Goal: Task Accomplishment & Management: Manage account settings

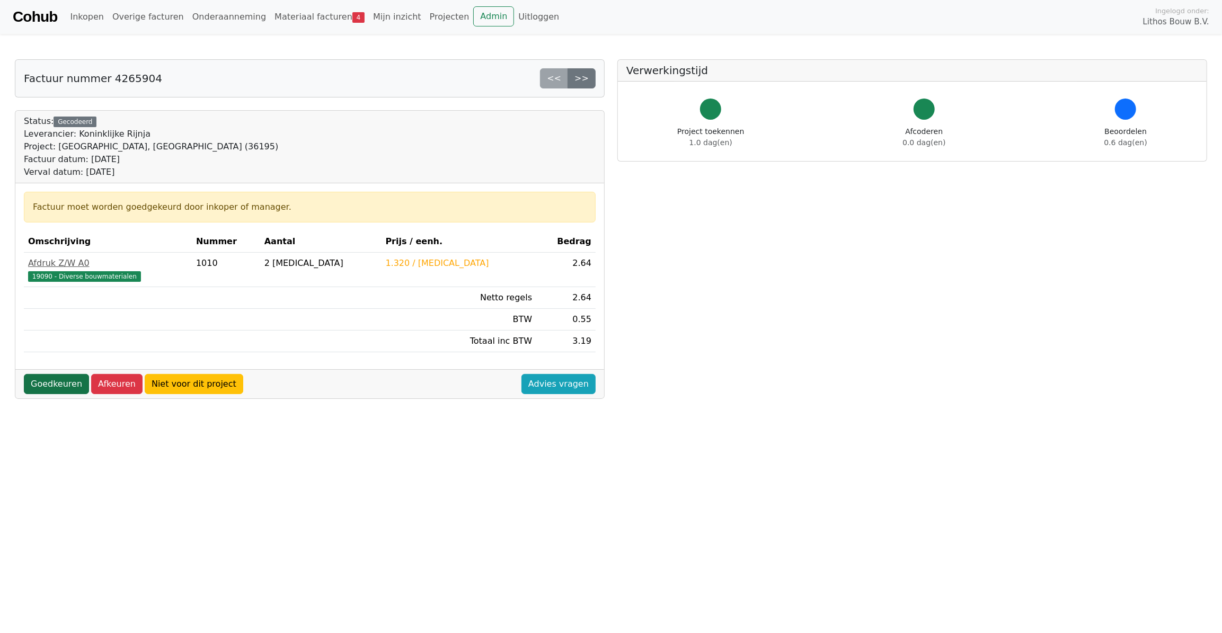
click at [41, 387] on link "Goedkeuren" at bounding box center [56, 384] width 65 height 20
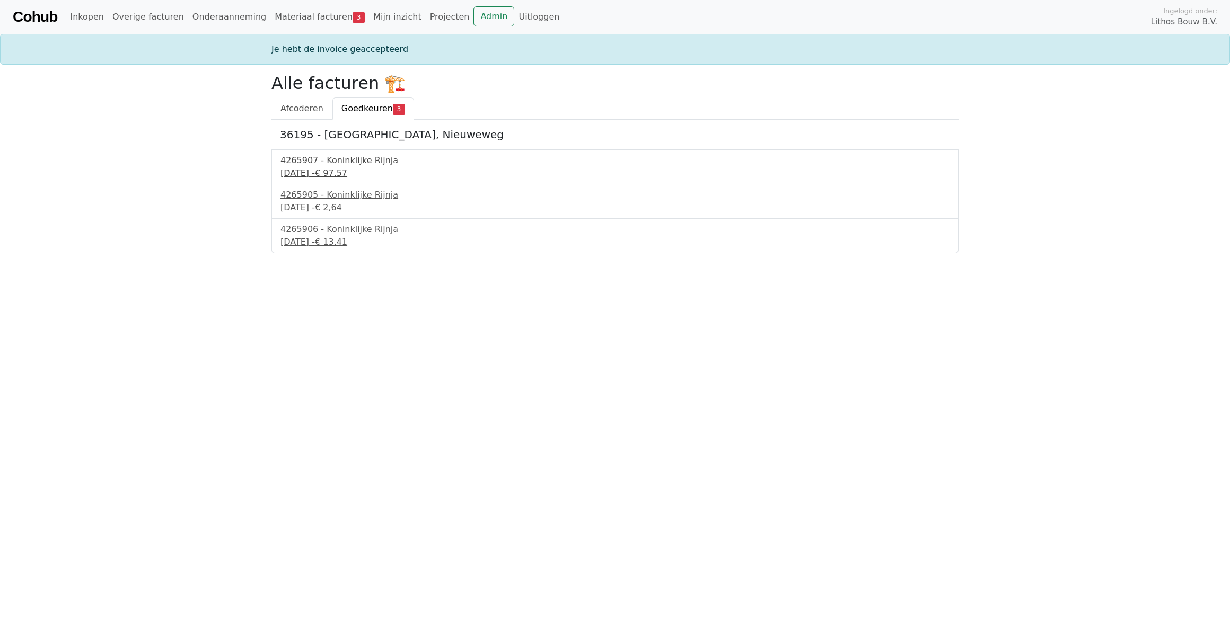
click at [322, 169] on div "2 september 2025 - € 97,57" at bounding box center [614, 173] width 669 height 13
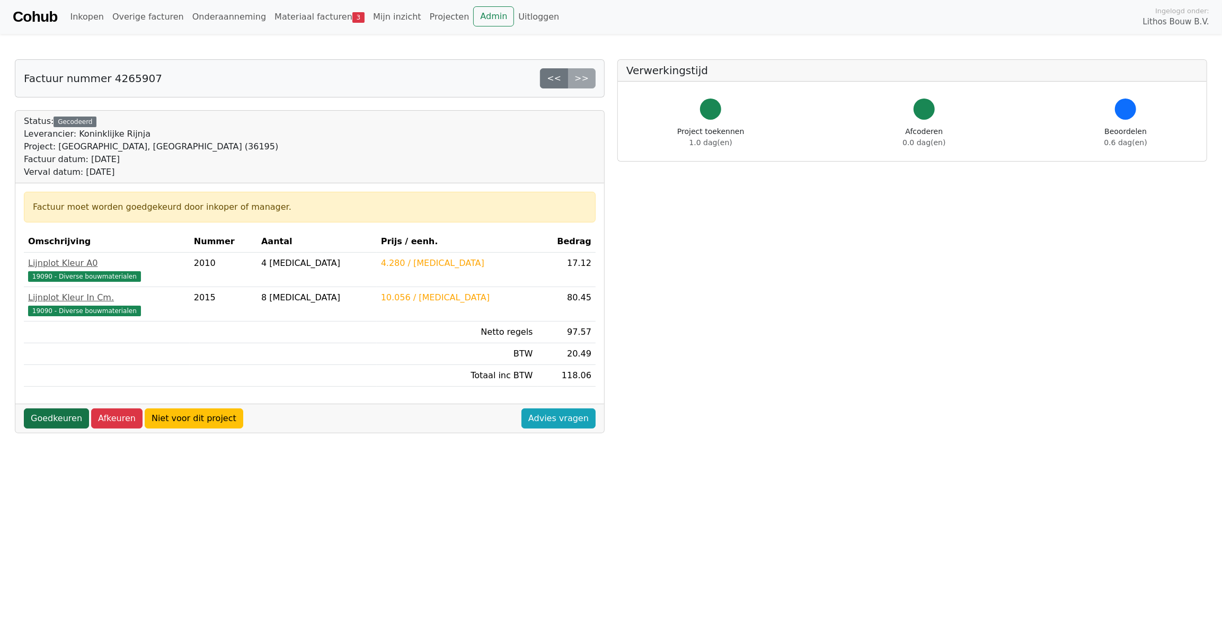
click at [57, 413] on link "Goedkeuren" at bounding box center [56, 419] width 65 height 20
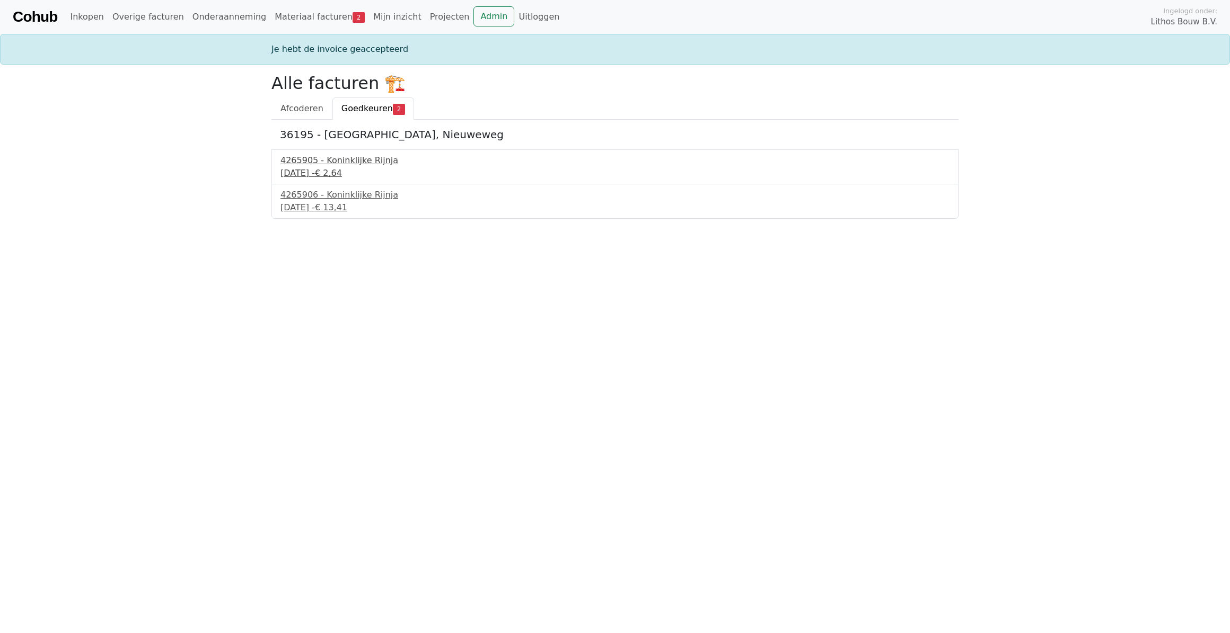
click at [319, 161] on div "4265905 - Koninklijke Rijnja" at bounding box center [614, 160] width 669 height 13
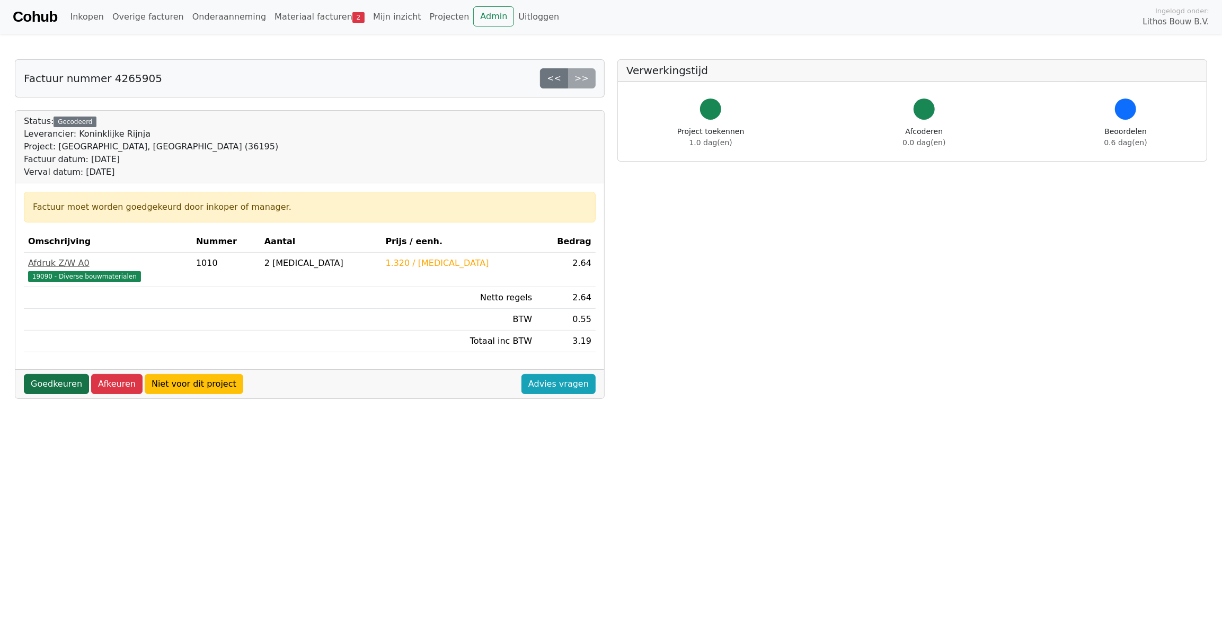
click at [53, 374] on link "Goedkeuren" at bounding box center [56, 384] width 65 height 20
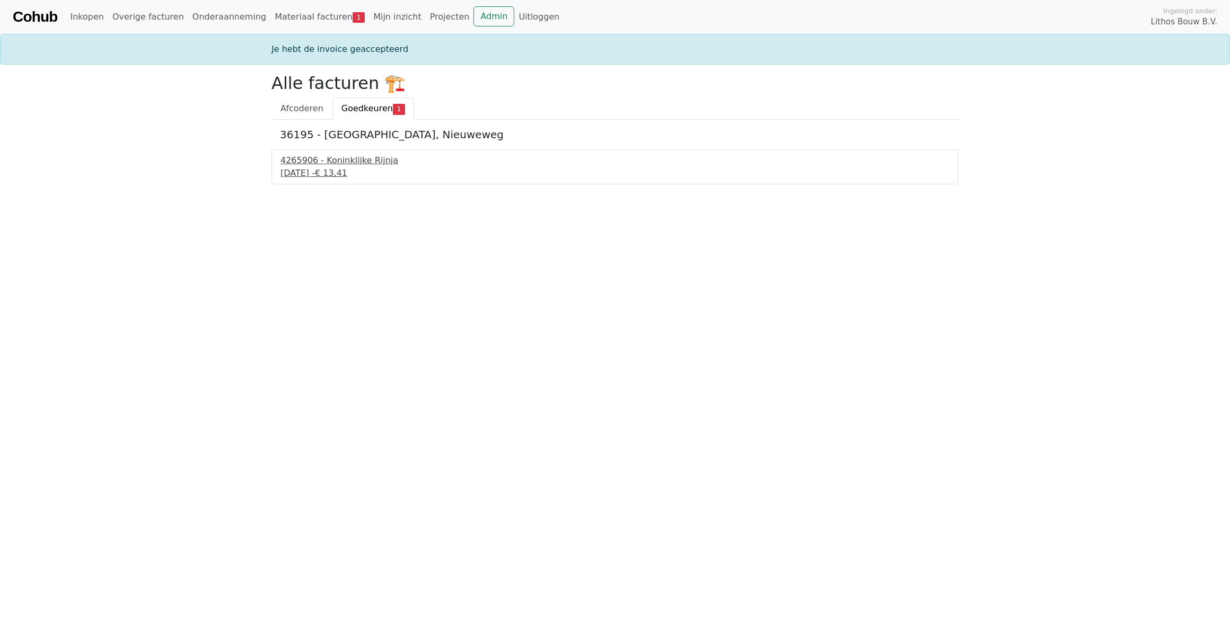
click at [310, 162] on div "4265906 - Koninklijke Rijnja" at bounding box center [614, 160] width 669 height 13
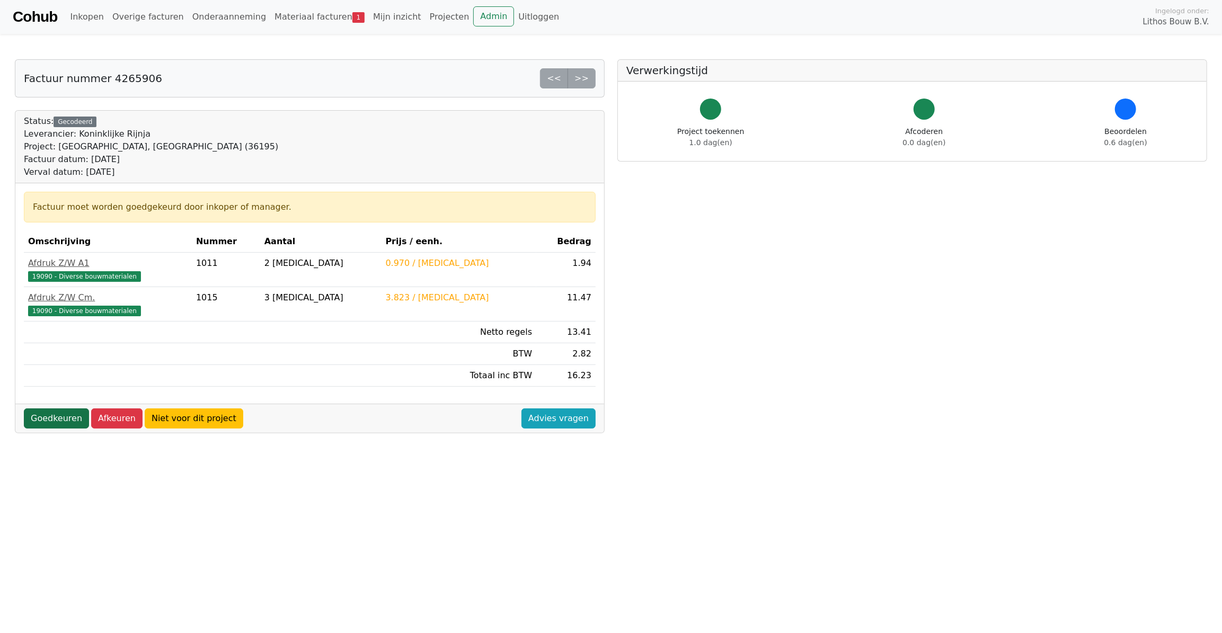
click at [53, 420] on link "Goedkeuren" at bounding box center [56, 419] width 65 height 20
click at [54, 420] on link "Goedkeuren" at bounding box center [56, 419] width 65 height 20
